Goal: Find specific page/section: Find specific page/section

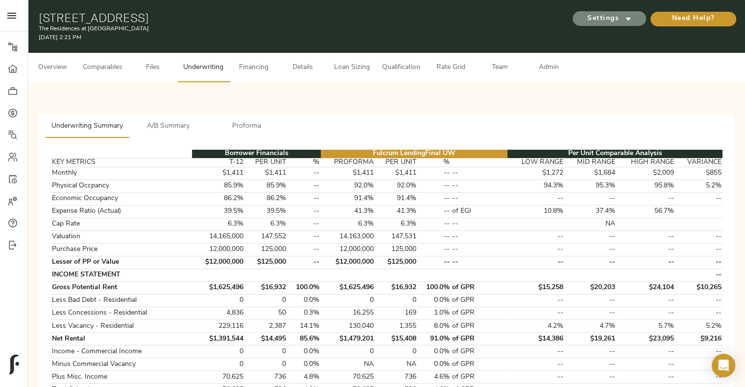
click at [607, 19] on span "Settings" at bounding box center [609, 19] width 54 height 12
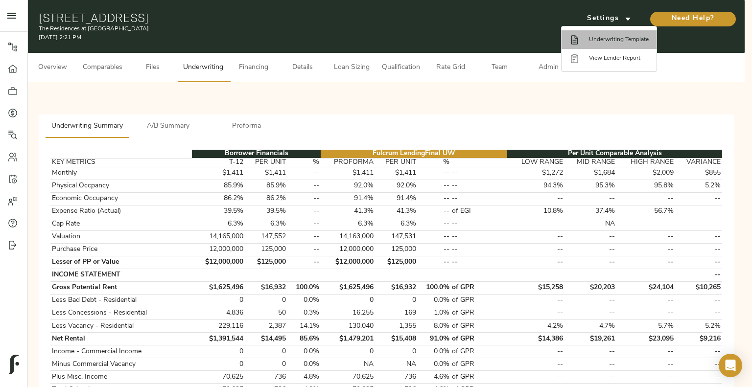
click at [615, 38] on span "Underwriting Template" at bounding box center [619, 39] width 60 height 9
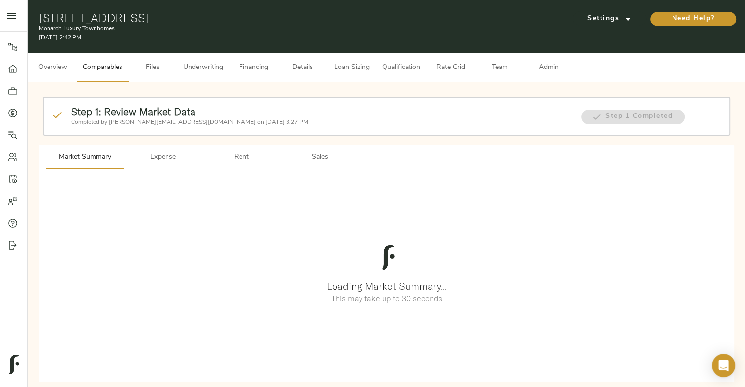
click at [194, 66] on span "Underwriting" at bounding box center [203, 68] width 40 height 12
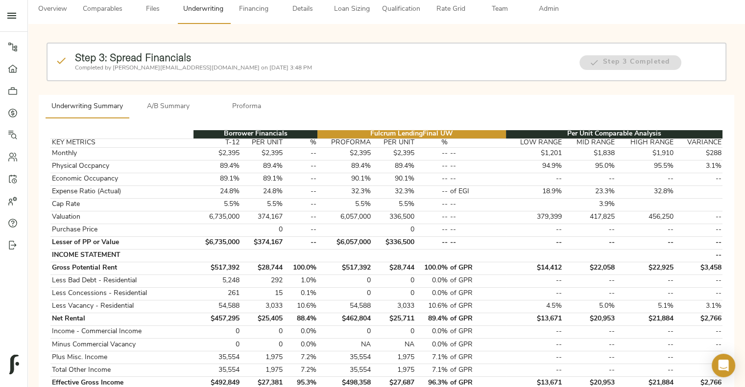
scroll to position [47, 0]
